Goal: Information Seeking & Learning: Learn about a topic

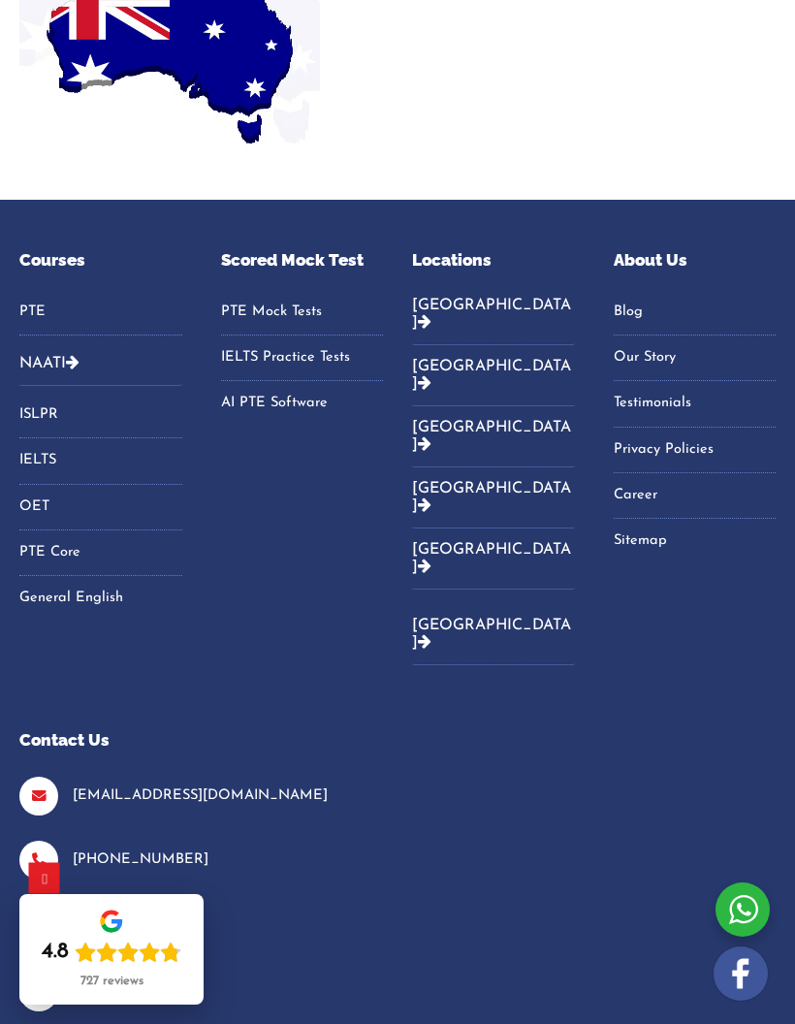
scroll to position [7989, 0]
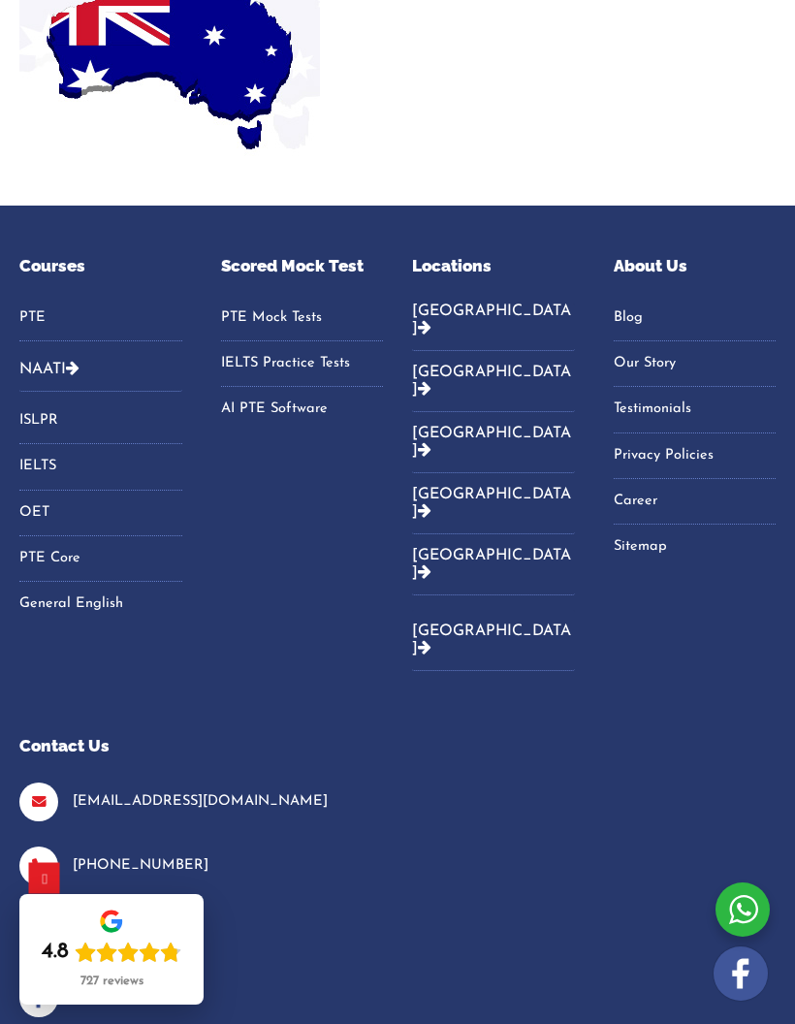
click at [47, 528] on link "OET" at bounding box center [100, 513] width 163 height 29
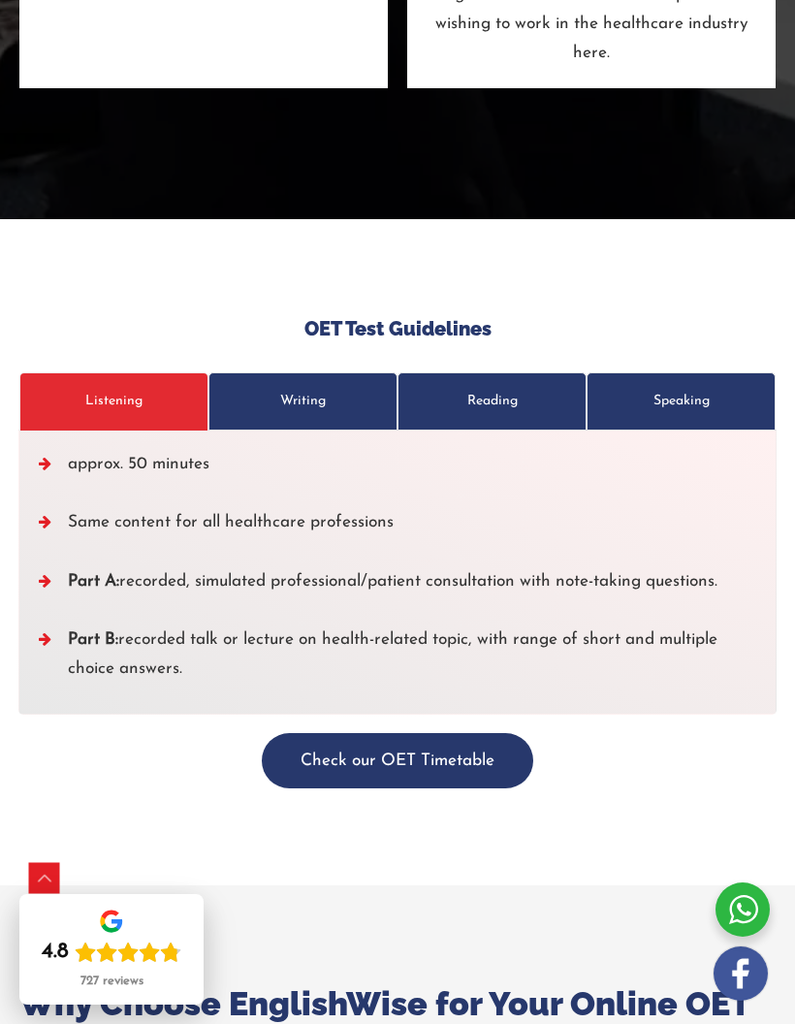
scroll to position [7508, 0]
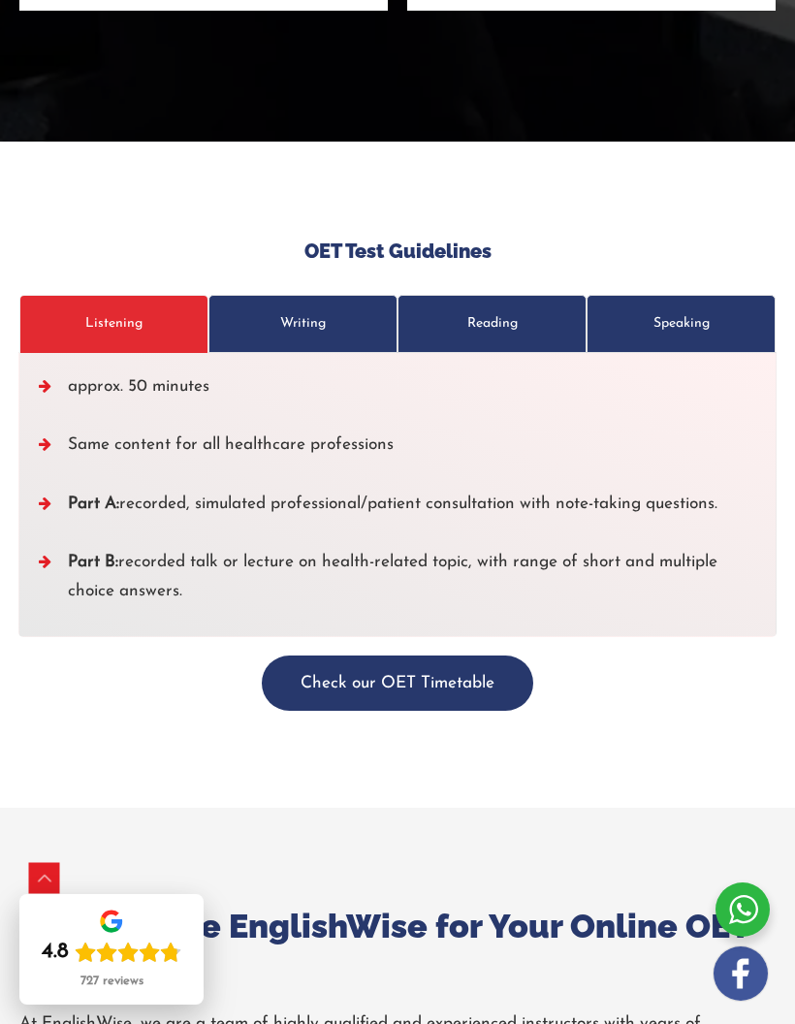
click at [331, 309] on p "Writing" at bounding box center [303, 323] width 168 height 29
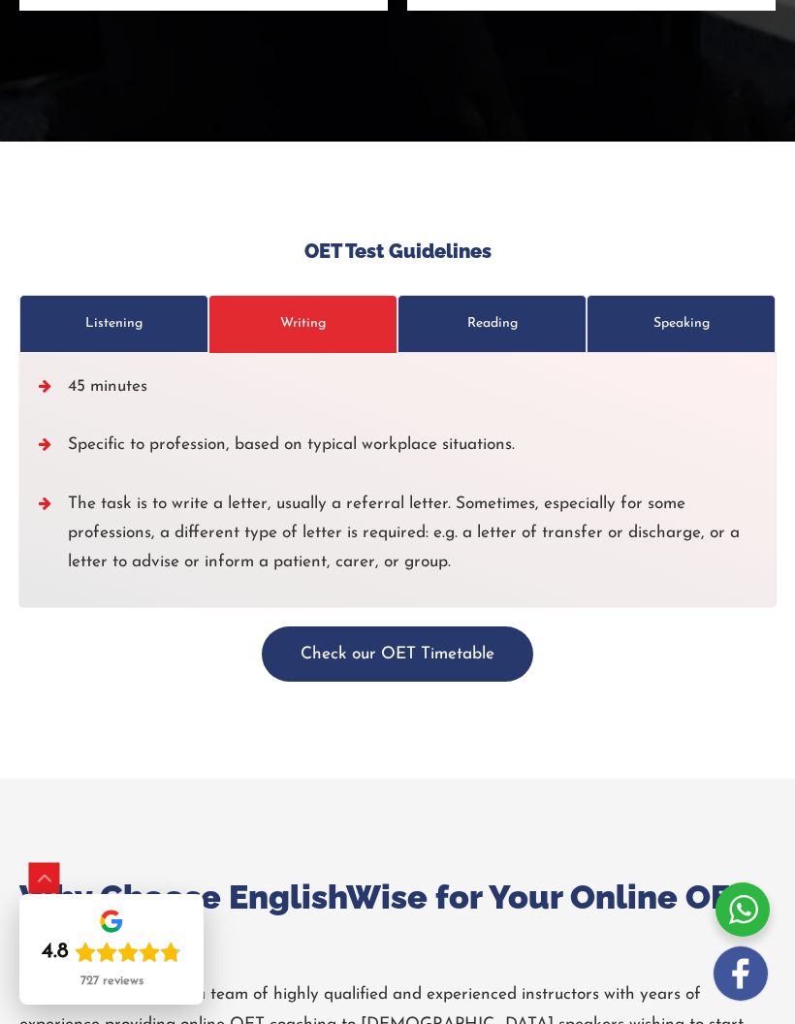
click at [502, 309] on p "Reading" at bounding box center [492, 323] width 168 height 29
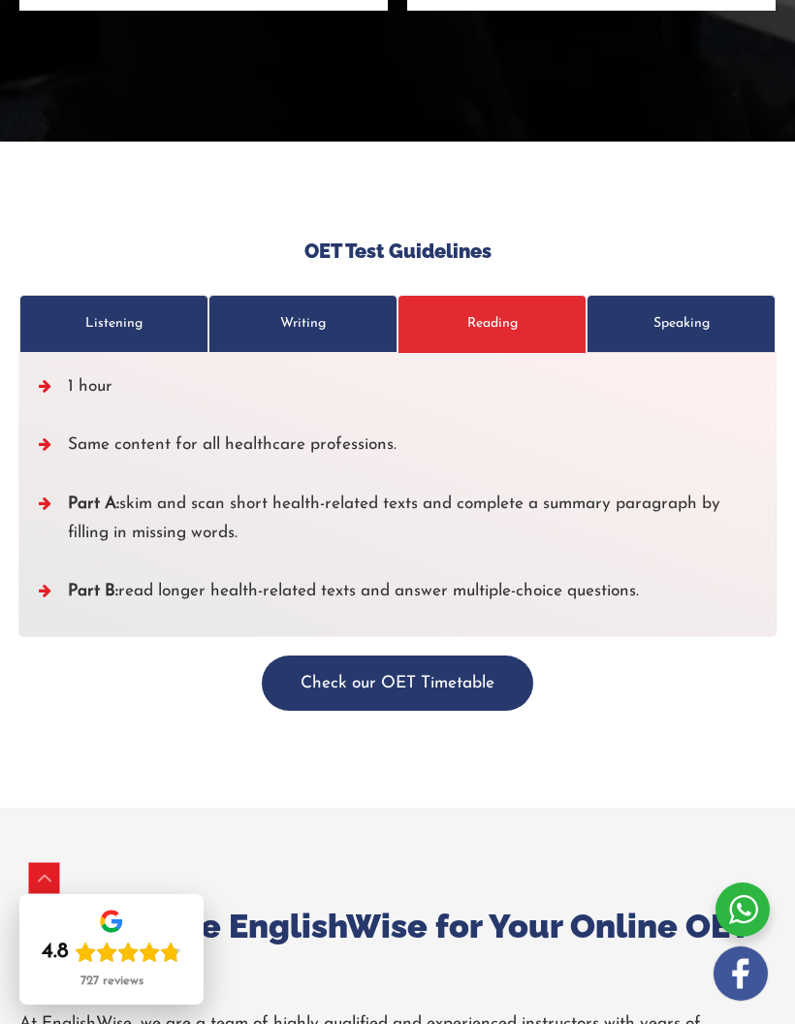
click at [694, 309] on p "Speaking" at bounding box center [682, 323] width 168 height 29
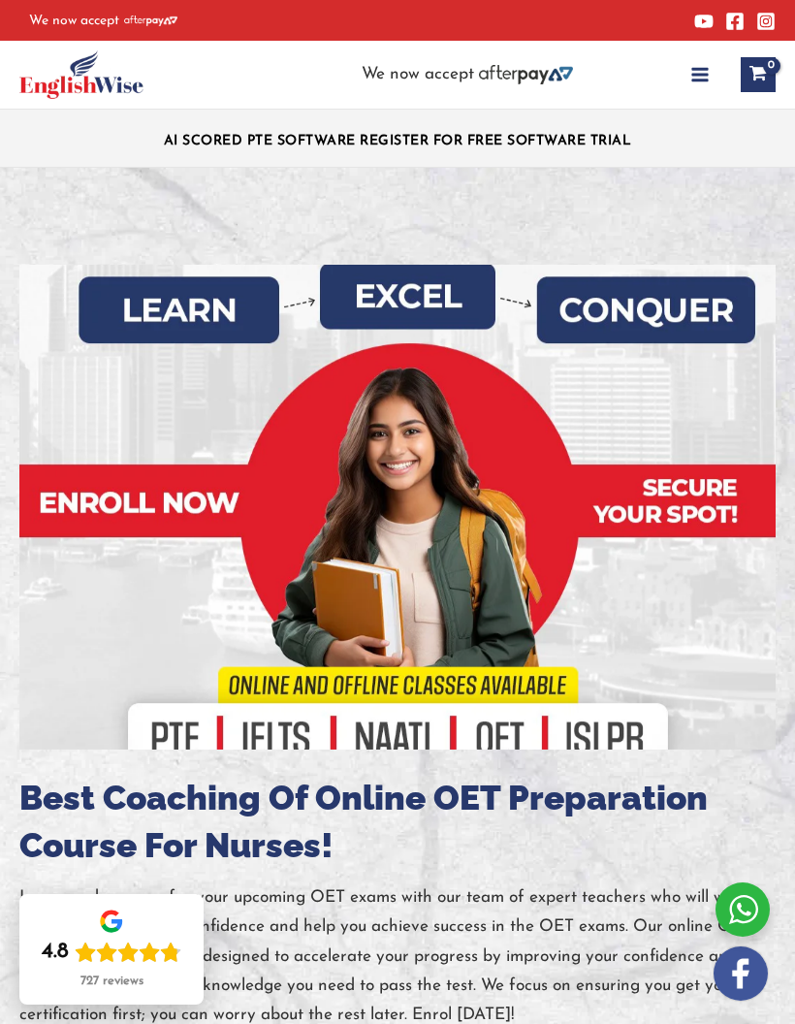
click at [705, 74] on icon "button" at bounding box center [700, 75] width 16 height 14
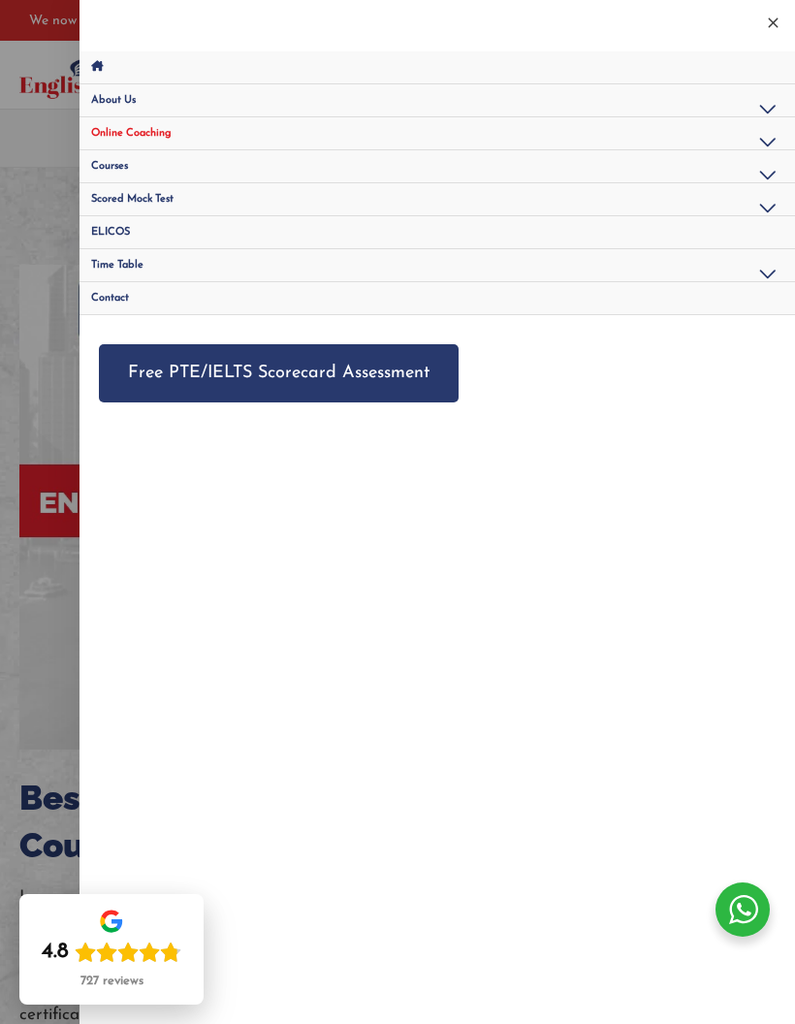
click at [45, 346] on div at bounding box center [397, 512] width 795 height 1024
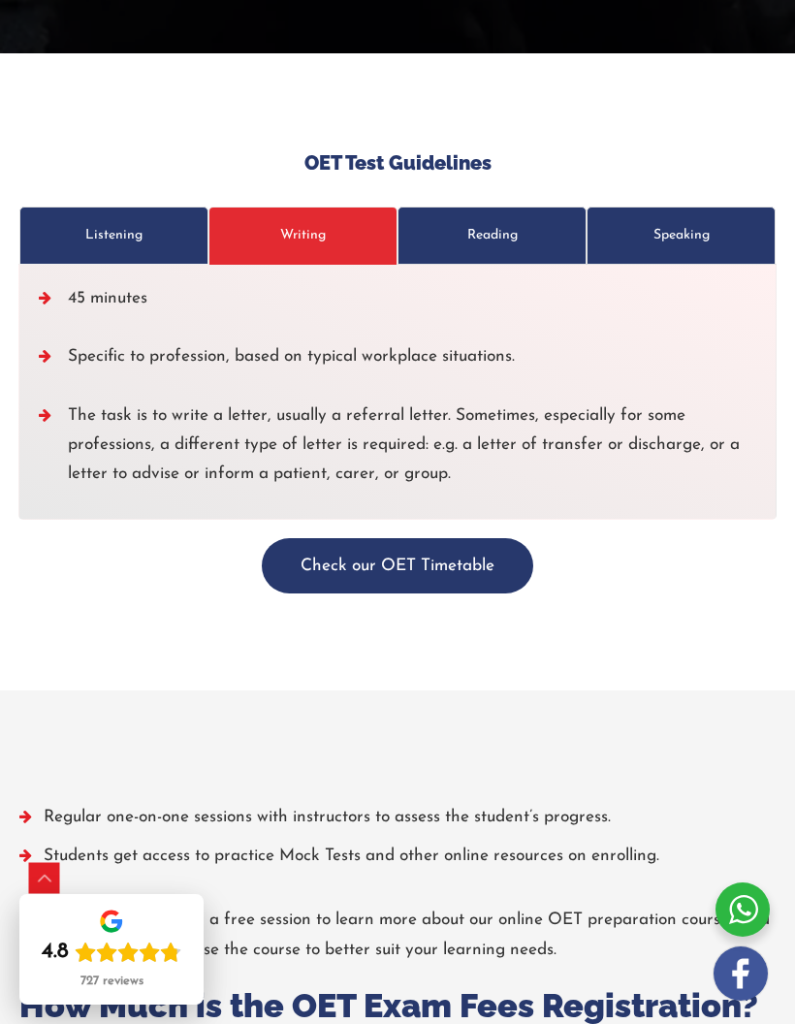
scroll to position [7508, 0]
